Goal: Information Seeking & Learning: Check status

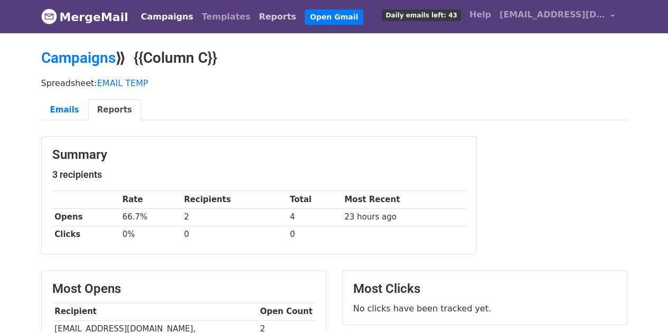
click at [254, 18] on link "Reports" at bounding box center [277, 16] width 46 height 21
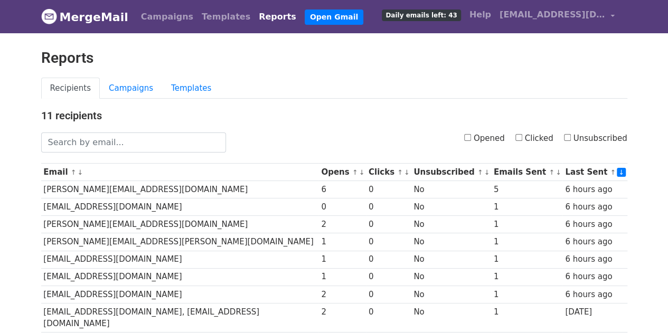
click at [520, 134] on input "Clicked" at bounding box center [518, 137] width 7 height 7
checkbox input "true"
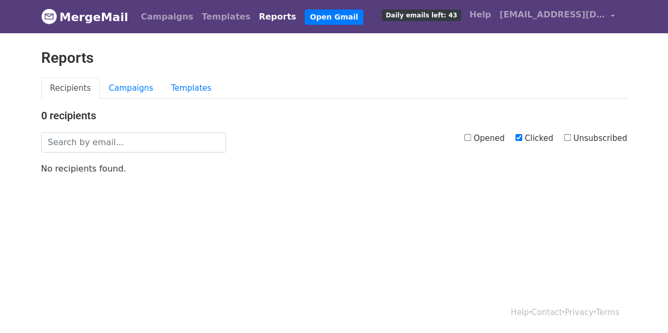
click at [522, 138] on input "Clicked" at bounding box center [518, 137] width 7 height 7
checkbox input "false"
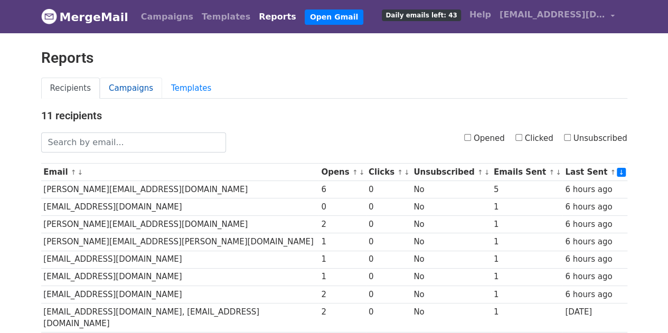
click at [121, 87] on link "Campaigns" at bounding box center [131, 89] width 62 height 22
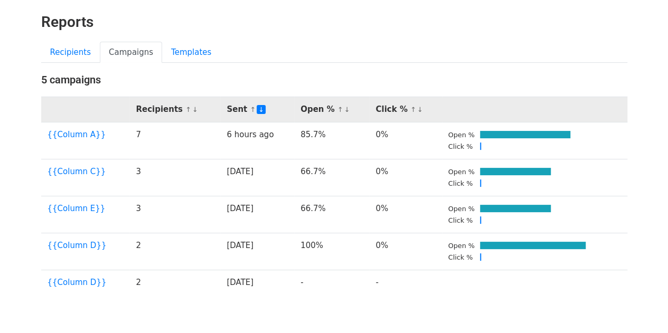
scroll to position [53, 0]
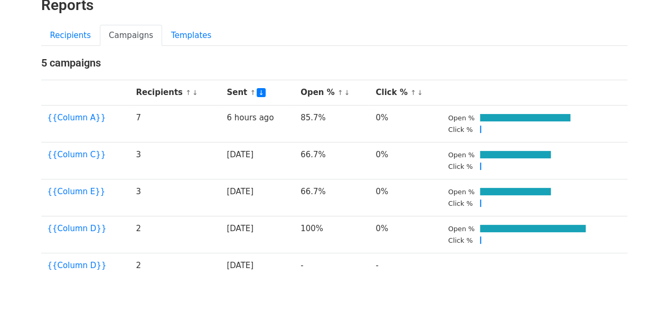
drag, startPoint x: 65, startPoint y: 267, endPoint x: 175, endPoint y: 282, distance: 110.8
click at [175, 282] on div "5 campaigns Recipients ↑ ↓ Sent ↑ ↓ Open % ↑ ↓ Click % ↑ ↓ {{Column A}} 7 6 hou…" at bounding box center [334, 171] width 602 height 230
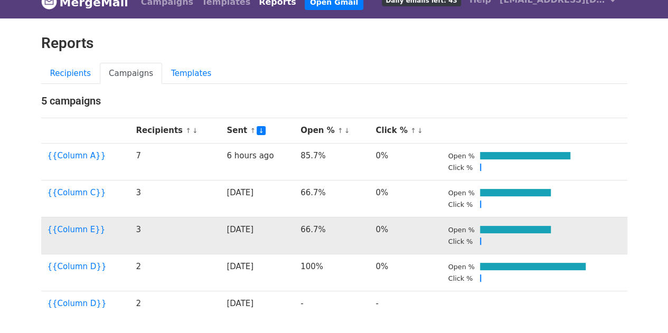
scroll to position [0, 0]
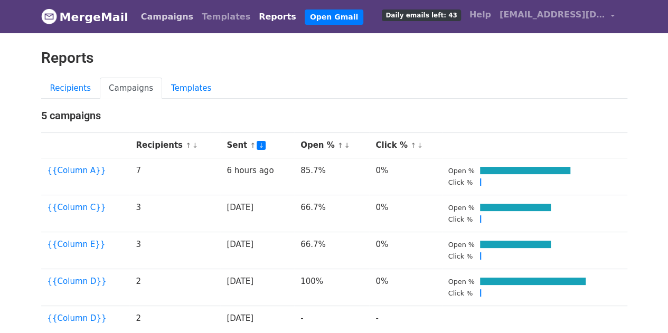
click at [173, 22] on link "Campaigns" at bounding box center [167, 16] width 61 height 21
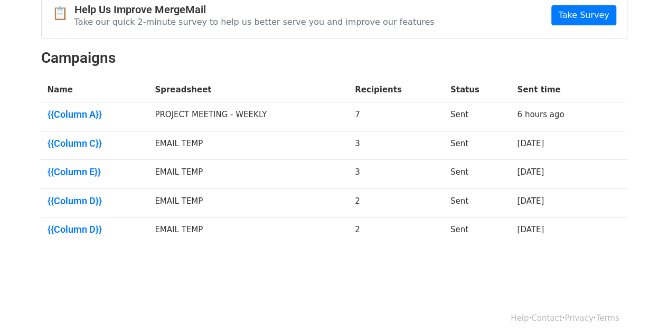
scroll to position [118, 0]
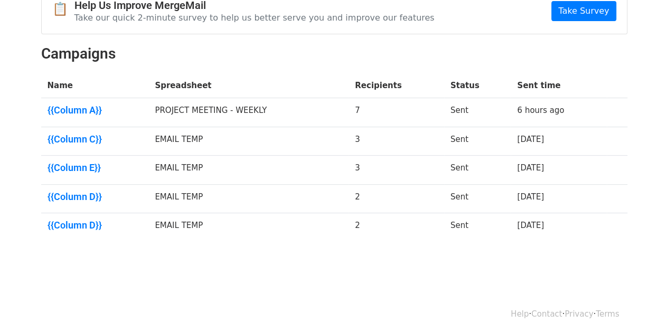
drag, startPoint x: 91, startPoint y: 222, endPoint x: 159, endPoint y: 257, distance: 76.5
click at [159, 257] on body "MergeMail Campaigns Templates Reports Open Gmail Daily emails left: 43 Help est…" at bounding box center [334, 87] width 668 height 411
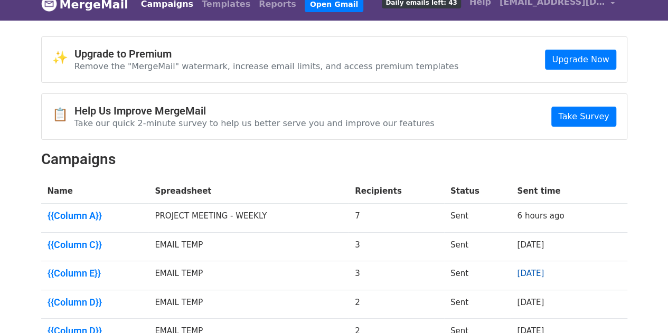
scroll to position [0, 0]
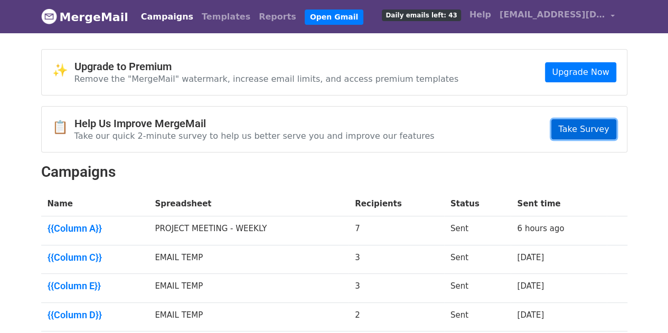
click at [591, 132] on link "Take Survey" at bounding box center [583, 129] width 64 height 20
